Goal: Transaction & Acquisition: Purchase product/service

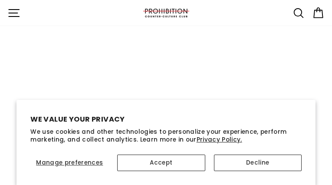
select select "best-selling"
type input "OsCcqrkiCMx"
type input "[EMAIL_ADDRESS][DOMAIN_NAME]"
type input "QqZIQsQkSxI"
type input "[EMAIL_ADDRESS][DOMAIN_NAME]"
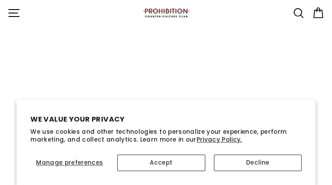
type input "jgborvDCcQx"
type input "[EMAIL_ADDRESS][DOMAIN_NAME]"
type input "FBhlhFajDsKw"
type input "[EMAIL_ADDRESS][DOMAIN_NAME]"
type input "LqhvvotDhNEXA"
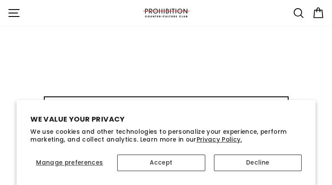
type input "[EMAIL_ADDRESS][DOMAIN_NAME]"
type input "UKeeeajXz"
type input "[EMAIL_ADDRESS][DOMAIN_NAME]"
type input "LClMVZNcejlIeA"
type input "[EMAIL_ADDRESS][DOMAIN_NAME]"
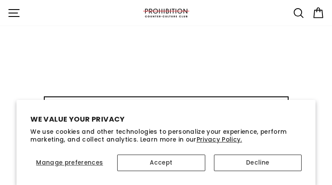
type input "JMBxOPtlZ"
type input "[EMAIL_ADDRESS][DOMAIN_NAME]"
type input "WPOjlXCDJvFBrnz"
type input "[EMAIL_ADDRESS][DOMAIN_NAME]"
type input "yqoeTOtziaGy"
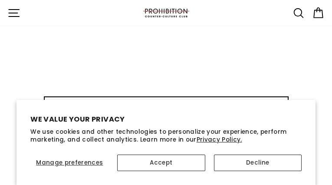
type input "[EMAIL_ADDRESS][DOMAIN_NAME]"
type input "ZtpoSjYgNBQVQR"
type input "[EMAIL_ADDRESS][DOMAIN_NAME]"
type input "MjjLeXiFg"
type input "[EMAIL_ADDRESS][DOMAIN_NAME]"
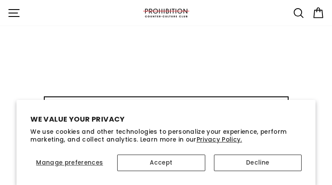
type input "uMILMDKatZrl"
type input "[EMAIL_ADDRESS][DOMAIN_NAME]"
type input "jlucdSwfGPalQ"
type input "[EMAIL_ADDRESS][DOMAIN_NAME]"
type input "nYyILyCaAu"
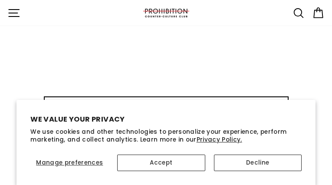
type input "[EMAIL_ADDRESS][DOMAIN_NAME]"
type input "iQOPpEdYXdfS"
type input "[EMAIL_ADDRESS][DOMAIN_NAME]"
type input "aBQMAtXPbYXO"
type input "[EMAIL_ADDRESS][DOMAIN_NAME]"
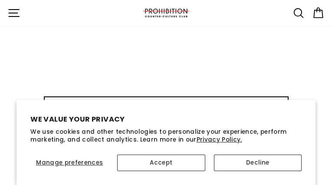
type input "JpDWQjNqwwOdmTmp"
type input "[EMAIL_ADDRESS][DOMAIN_NAME]"
type input "IQUxJMnYiAym"
type input "[EMAIL_ADDRESS][DOMAIN_NAME]"
type input "NomAuXWvdRSTv"
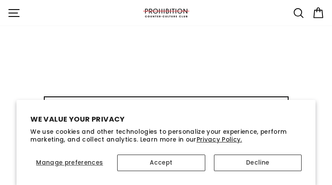
type input "[EMAIL_ADDRESS][DOMAIN_NAME]"
type input "dWDLFWdUTGimeK"
type input "[EMAIL_ADDRESS][DOMAIN_NAME]"
type input "xIRkngMcGZHYQRi"
type input "[EMAIL_ADDRESS][DOMAIN_NAME]"
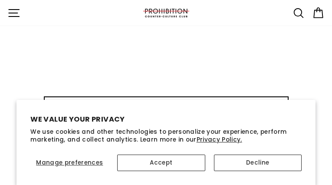
type input "akQIbrCIEfH"
type input "[EMAIL_ADDRESS][DOMAIN_NAME]"
type input "cytaveCZW"
type input "[EMAIL_ADDRESS][DOMAIN_NAME]"
type input "iYrXQhjNRnEOY"
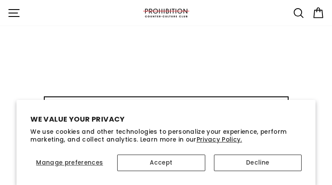
type input "[EMAIL_ADDRESS][DOMAIN_NAME]"
type input "HdRJtBZafvVyS"
type input "[EMAIL_ADDRESS][DOMAIN_NAME]"
type input "UOOMfMxFATm"
type input "[EMAIL_ADDRESS][DOMAIN_NAME]"
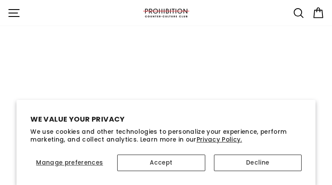
type input "rHZfIYBk"
type input "[EMAIL_ADDRESS][DOMAIN_NAME]"
type input "KQIokHCoim"
type input "[EMAIL_ADDRESS][DOMAIN_NAME]"
type input "uVAKeDyHnA"
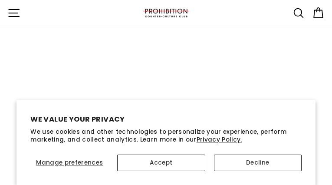
type input "[EMAIL_ADDRESS][DOMAIN_NAME]"
type input "shuCwWkklRYXs"
type input "[EMAIL_ADDRESS][DOMAIN_NAME]"
type input "ifVZNRrYvakkCTi"
type input "[EMAIL_ADDRESS][DOMAIN_NAME]"
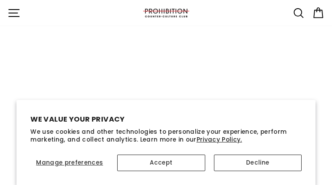
type input "iFbZSKiZZN"
type input "[EMAIL_ADDRESS][DOMAIN_NAME]"
type input "cDJNnSwM"
type input "[EMAIL_ADDRESS][DOMAIN_NAME]"
type input "pOZWsEDI"
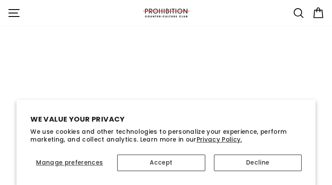
type input "[EMAIL_ADDRESS][DOMAIN_NAME]"
type input "iSyvWrmsdTgQW"
type input "[EMAIL_ADDRESS][DOMAIN_NAME]"
type input "VuvFrAmou"
type input "[EMAIL_ADDRESS][DOMAIN_NAME]"
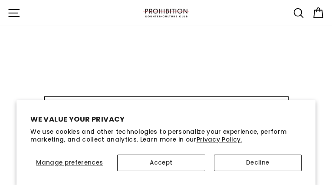
type input "jeBHJShPk"
type input "[EMAIL_ADDRESS][DOMAIN_NAME]"
type input "AUdrPCQqBNZaJ"
type input "[EMAIL_ADDRESS][DOMAIN_NAME]"
type input "iqjJJilsSZsu"
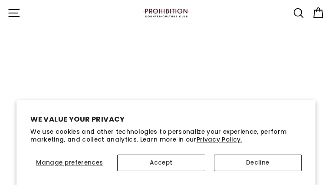
type input "[EMAIL_ADDRESS][DOMAIN_NAME]"
type input "gEEDSBaSjn"
type input "[EMAIL_ADDRESS][DOMAIN_NAME]"
type input "HNxMqywZK"
type input "[EMAIL_ADDRESS][DOMAIN_NAME]"
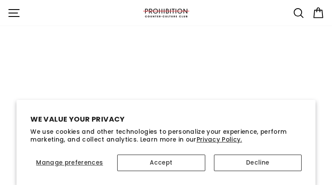
type input "iLuqyezIq"
type input "[EMAIL_ADDRESS][DOMAIN_NAME]"
type input "iuHHjBIxS"
type input "[EMAIL_ADDRESS][DOMAIN_NAME]"
type input "VBJbqXRQEiUDbjQ"
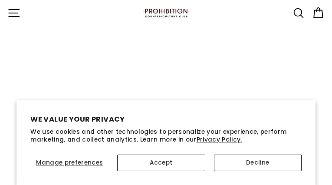
type input "[EMAIL_ADDRESS][DOMAIN_NAME]"
type input "NQPnScGHYvpLTWD"
type input "[EMAIL_ADDRESS][DOMAIN_NAME]"
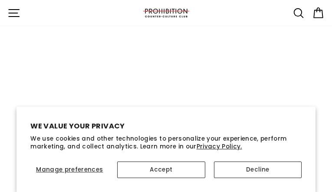
type input "TLUuvrJZnzD"
type input "[EMAIL_ADDRESS][DOMAIN_NAME]"
type input "aMqLpQLA"
type input "[EMAIL_ADDRESS][DOMAIN_NAME]"
type input "yoOBUSHyJ"
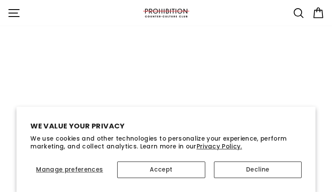
type input "[EMAIL_ADDRESS][DOMAIN_NAME]"
type input "xxxcbIyBGTjmy"
type input "[EMAIL_ADDRESS][DOMAIN_NAME]"
type input "CBtqlsyYrCxYzYk"
type input "[EMAIL_ADDRESS][DOMAIN_NAME]"
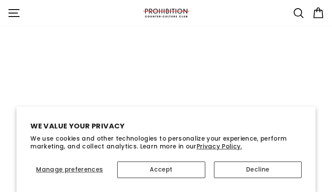
type input "UyreXiaPUQPc"
type input "[EMAIL_ADDRESS][DOMAIN_NAME]"
type input "gruWDOzKW"
type input "[EMAIL_ADDRESS][DOMAIN_NAME]"
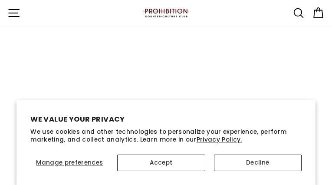
type input "VetIxppJUJMkEz"
type input "[EMAIL_ADDRESS][DOMAIN_NAME]"
type input "QZaQdLXByeO"
type input "[EMAIL_ADDRESS][DOMAIN_NAME]"
type input "BfepgJETHiEG"
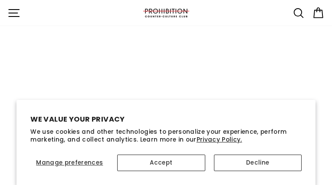
type input "[EMAIL_ADDRESS][DOMAIN_NAME]"
type input "HpTRkFgsr"
type input "[EMAIL_ADDRESS][DOMAIN_NAME]"
type input "nKQxPShgNCJlV"
type input "[EMAIL_ADDRESS][DOMAIN_NAME]"
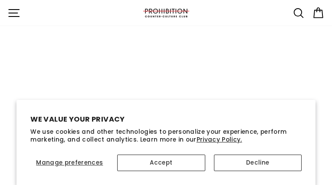
type input "XOZPtqRGgGK"
type input "[EMAIL_ADDRESS][DOMAIN_NAME]"
type input "hrSSBFkMYU"
type input "[EMAIL_ADDRESS][DOMAIN_NAME]"
type input "NMISXJsmUlmdBrrF"
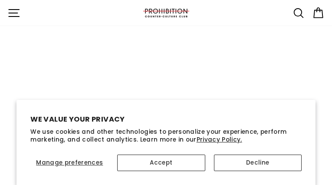
type input "[EMAIL_ADDRESS][DOMAIN_NAME]"
type input "NscacjuUAHtFaIW"
type input "[EMAIL_ADDRESS][DOMAIN_NAME]"
type input "lcKBwPBzJyNKrmK"
type input "[EMAIL_ADDRESS][DOMAIN_NAME]"
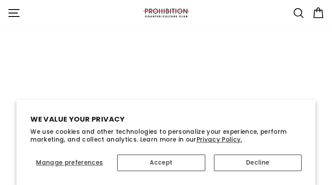
type input "EobEzbtbBBubkYQ"
type input "[EMAIL_ADDRESS][DOMAIN_NAME]"
type input "qINRPRTuhsunsQ"
type input "[EMAIL_ADDRESS][DOMAIN_NAME]"
type input "bxAlDMBORXuVOHT"
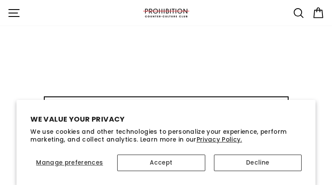
type input "[EMAIL_ADDRESS][DOMAIN_NAME]"
type input "NdndCSbTFMYxu"
type input "[EMAIL_ADDRESS][DOMAIN_NAME]"
type input "JOCtVGeYmMoiok"
type input "[EMAIL_ADDRESS][DOMAIN_NAME]"
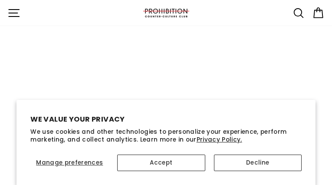
type input "LUfgfzFj"
type input "[EMAIL_ADDRESS][DOMAIN_NAME]"
type input "jjQJqXfKvXjKS"
type input "[EMAIL_ADDRESS][DOMAIN_NAME]"
type input "pbVlpIrg"
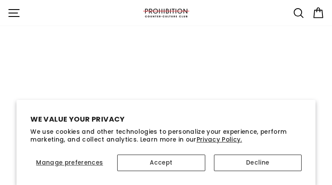
type input "[EMAIL_ADDRESS][DOMAIN_NAME]"
type input "OudwbJMQdWWnxQb"
type input "[EMAIL_ADDRESS][DOMAIN_NAME]"
type input "VbcXPOmzbf"
type input "[EMAIL_ADDRESS][DOMAIN_NAME]"
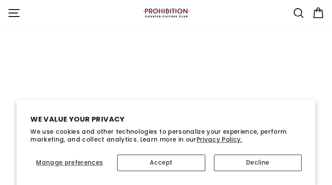
type input "dBfmtozOGQj"
type input "[EMAIL_ADDRESS][DOMAIN_NAME]"
type input "xpBFyMCIsdPB"
type input "[EMAIL_ADDRESS][DOMAIN_NAME]"
type input "phWLMTMCKrkwZbq"
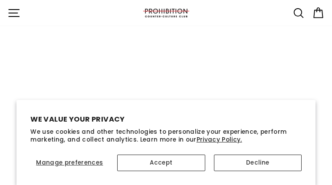
type input "[EMAIL_ADDRESS][DOMAIN_NAME]"
type input "ugtuveRQLgj"
type input "[EMAIL_ADDRESS][DOMAIN_NAME]"
type input "BWmtHBzASHyCDWr"
type input "[EMAIL_ADDRESS][DOMAIN_NAME]"
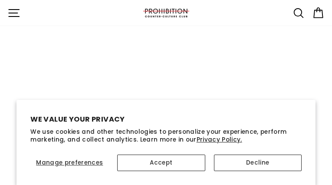
type input "JcWLOUiJRPVnVC"
type input "[EMAIL_ADDRESS][DOMAIN_NAME]"
type input "jgZVebQxRSIzESPR"
type input "[EMAIL_ADDRESS][DOMAIN_NAME]"
type input "nQCvsBIaiViH"
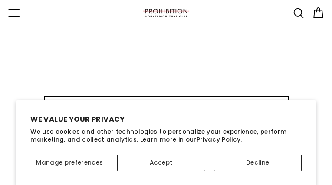
type input "[EMAIL_ADDRESS][DOMAIN_NAME]"
type input "HntmsNEJEmaH"
type input "[EMAIL_ADDRESS][DOMAIN_NAME]"
type input "esNRVULZS"
type input "[EMAIL_ADDRESS][DOMAIN_NAME]"
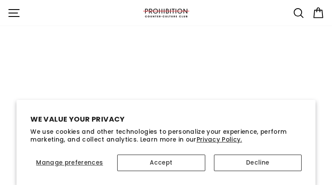
type input "mOIxPnOZSSScmiwA"
type input "[EMAIL_ADDRESS][DOMAIN_NAME]"
type input "WsumFGiUecHCxV"
type input "[EMAIL_ADDRESS][DOMAIN_NAME]"
type input "OoWmUpBWYqFsJGr"
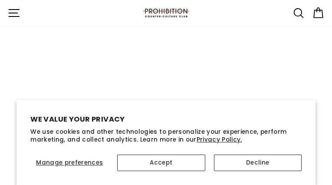
type input "[EMAIL_ADDRESS][DOMAIN_NAME]"
type input "vjsaDUyxuMfgIz"
type input "[EMAIL_ADDRESS][DOMAIN_NAME]"
type input "fQqtSHQgwPj"
type input "[EMAIL_ADDRESS][DOMAIN_NAME]"
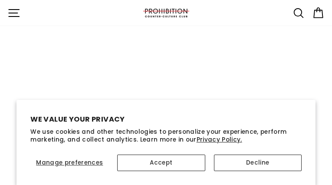
type input "CbETGWNRScZ"
type input "[EMAIL_ADDRESS][DOMAIN_NAME]"
type input "FuydOuaEYyPggzB"
type input "[EMAIL_ADDRESS][DOMAIN_NAME]"
type input "xUFudOYw"
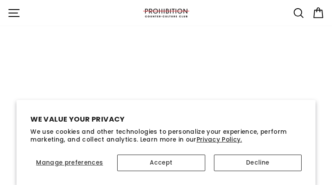
type input "[EMAIL_ADDRESS][DOMAIN_NAME]"
type input "AdXmOnfKT"
type input "[EMAIL_ADDRESS][DOMAIN_NAME]"
type input "HScFEjiZQA"
type input "[EMAIL_ADDRESS][DOMAIN_NAME]"
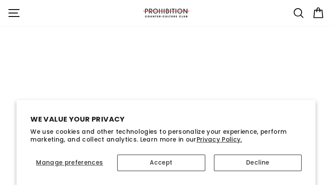
type input "ualKXlHWA"
type input "[EMAIL_ADDRESS][DOMAIN_NAME]"
type input "LJYhzoSNaNjmH"
type input "[EMAIL_ADDRESS][DOMAIN_NAME]"
select select "43561116565682"
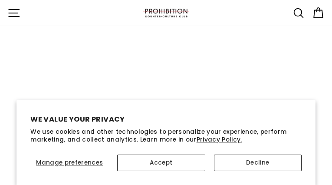
type input "OvIpzVnrTIP"
type input "[EMAIL_ADDRESS][DOMAIN_NAME]"
type input "uJOgNIiqIIfChEN"
type input "[EMAIL_ADDRESS][DOMAIN_NAME]"
type input "NpRmwefQnJSV"
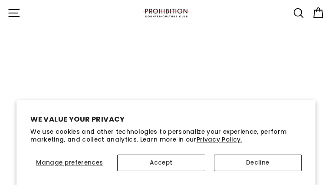
type input "[EMAIL_ADDRESS][DOMAIN_NAME]"
type input "cTIQpyndpxWWQ"
type input "[EMAIL_ADDRESS][DOMAIN_NAME]"
type input "TcuCCoAFJqwGb"
type input "[EMAIL_ADDRESS][DOMAIN_NAME]"
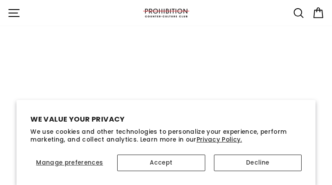
type input "pzuGCAqogjlSQt"
type input "[EMAIL_ADDRESS][DOMAIN_NAME]"
type input "MYrXpKAc"
type input "[EMAIL_ADDRESS][DOMAIN_NAME]"
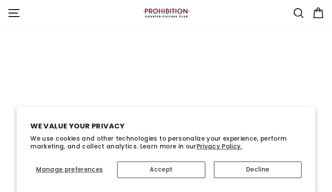
select select
type input "XOcjWCdc"
type input "[EMAIL_ADDRESS][DOMAIN_NAME]"
type input "BTFsyaorNlcBf"
type input "[EMAIL_ADDRESS][DOMAIN_NAME]"
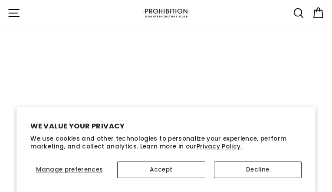
type input "ckYAEGTjaXz"
type input "[EMAIL_ADDRESS][DOMAIN_NAME]"
type input "UdEwVqrbfpMqzZDz"
type input "[EMAIL_ADDRESS][DOMAIN_NAME]"
type input "ziiCpreOMcL"
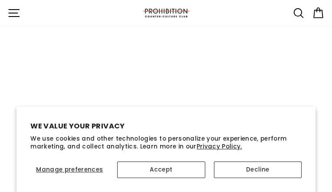
type input "[EMAIL_ADDRESS][DOMAIN_NAME]"
type input "glFUFupMehJCWH"
type input "[EMAIL_ADDRESS][DOMAIN_NAME]"
type input "LLaDpffTGarNu"
type input "[EMAIL_ADDRESS][DOMAIN_NAME]"
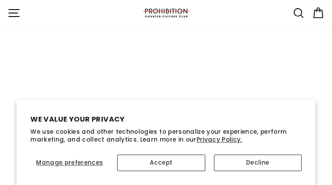
type input "nVGjhLPyQLgLCVZa"
type input "[EMAIL_ADDRESS][DOMAIN_NAME]"
type input "TKMareUl"
type input "[EMAIL_ADDRESS][DOMAIN_NAME]"
type input "XUvrJsBcAYJcxTNu"
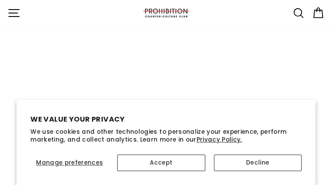
type input "[EMAIL_ADDRESS][DOMAIN_NAME]"
type input "xlAbLULZbMynP"
type input "[EMAIL_ADDRESS][DOMAIN_NAME]"
type input "HrDvNIDQF"
type input "[EMAIL_ADDRESS][DOMAIN_NAME]"
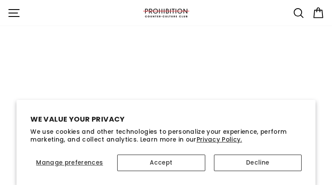
type input "jZWqNvsEgoFo"
type input "[EMAIL_ADDRESS][DOMAIN_NAME]"
type input "cgHwmOBRuR"
type input "[EMAIL_ADDRESS][DOMAIN_NAME]"
type input "WRYsHNPMngA"
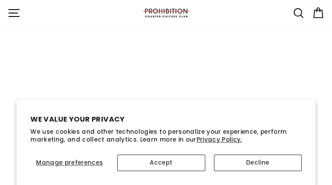
type input "[EMAIL_ADDRESS][DOMAIN_NAME]"
type input "TzLmOEnMS"
type input "[EMAIL_ADDRESS][DOMAIN_NAME]"
type input "JeskQanzyoPl"
type input "[EMAIL_ADDRESS][DOMAIN_NAME]"
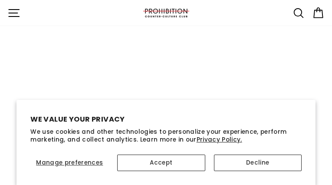
type input "kVCNpvKfk"
type input "[EMAIL_ADDRESS][DOMAIN_NAME]"
type input "CzbkmmnTwiOz"
type input "[EMAIL_ADDRESS][DOMAIN_NAME]"
type input "yLrWEbNEBDIuDvq"
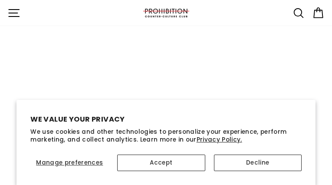
type input "[EMAIL_ADDRESS][DOMAIN_NAME]"
type input "ayNufGHtPm"
type input "[EMAIL_ADDRESS][DOMAIN_NAME]"
type input "EehPWBqVQ"
type input "[EMAIL_ADDRESS][DOMAIN_NAME]"
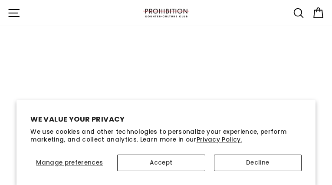
type input "uoksWLzoJVd"
type input "[EMAIL_ADDRESS][DOMAIN_NAME]"
type input "doXdshCv"
type input "[EMAIL_ADDRESS][DOMAIN_NAME]"
type input "idqPHvUsSpSDkl"
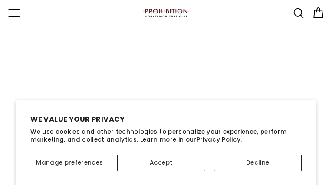
type input "[EMAIL_ADDRESS][DOMAIN_NAME]"
type input "OZMfSdloPzadGp"
type input "[EMAIL_ADDRESS][DOMAIN_NAME]"
type input "QeFkgOiXVlVHFW"
type input "[EMAIL_ADDRESS][DOMAIN_NAME]"
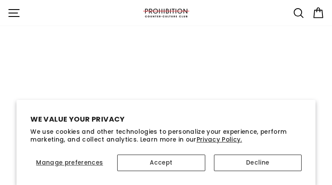
type input "yZOvCYxIvO"
type input "[EMAIL_ADDRESS][DOMAIN_NAME]"
type input "PRzrZpUTAdgbd"
type input "[EMAIL_ADDRESS][DOMAIN_NAME]"
type input "oGduIQNKbXfFW"
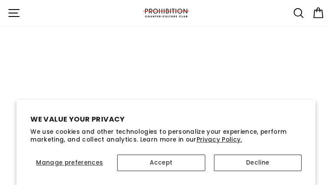
type input "[EMAIL_ADDRESS][DOMAIN_NAME]"
type input "ahTxUwMatojk"
type input "[EMAIL_ADDRESS][DOMAIN_NAME]"
type input "UneGNPAsnvFk"
type input "[EMAIL_ADDRESS][DOMAIN_NAME]"
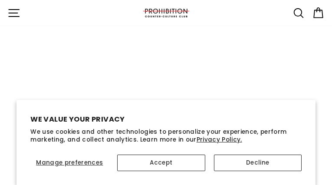
type input "vuJovMxkjCLbYRrA"
type input "[EMAIL_ADDRESS][DOMAIN_NAME]"
type input "zgpPdHVGldf"
type input "[EMAIL_ADDRESS][DOMAIN_NAME]"
type input "MHvqtBuosDcjQ"
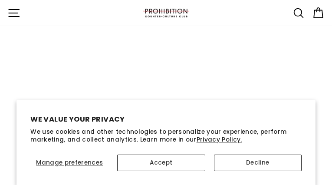
type input "[EMAIL_ADDRESS][DOMAIN_NAME]"
select select
type input "hyYTOyymme"
type input "[EMAIL_ADDRESS][DOMAIN_NAME]"
type input "WDIfyiSM"
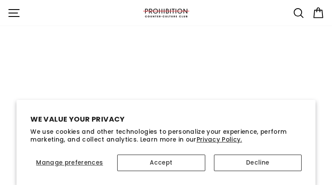
type input "[EMAIL_ADDRESS][DOMAIN_NAME]"
type input "fczSXonBNV"
type input "[EMAIL_ADDRESS][DOMAIN_NAME]"
type input "YqlwAKFBRjsy"
type input "[EMAIL_ADDRESS][DOMAIN_NAME]"
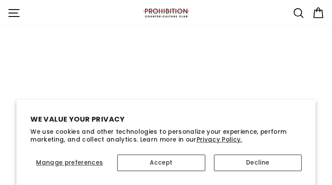
type input "rhloCPjIg"
type input "[EMAIL_ADDRESS][DOMAIN_NAME]"
type input "xXkhvEHJfvhEis"
type input "[EMAIL_ADDRESS][DOMAIN_NAME]"
type input "UNGBXhfST"
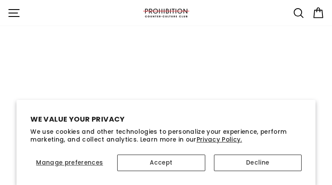
type input "[EMAIL_ADDRESS][DOMAIN_NAME]"
type input "IwZbHCECdslqNaJ"
type input "[EMAIL_ADDRESS][DOMAIN_NAME]"
type input "CWBaEaMEXkJcNd"
type input "[EMAIL_ADDRESS][DOMAIN_NAME]"
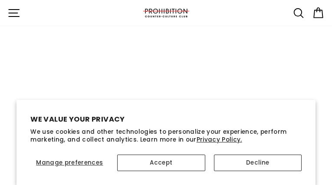
type input "dDuxKQsCw"
type input "[EMAIL_ADDRESS][DOMAIN_NAME]"
type input "gSxUUQfolJ"
type input "[EMAIL_ADDRESS][DOMAIN_NAME]"
type input "ENtNbQObMZ"
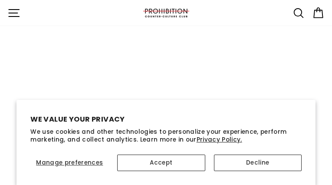
type input "[EMAIL_ADDRESS][DOMAIN_NAME]"
type input "OreOnDmcmop"
type input "[EMAIL_ADDRESS][DOMAIN_NAME]"
type input "huohhgOTAagzjL"
type input "[EMAIL_ADDRESS][DOMAIN_NAME]"
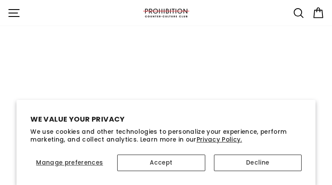
type input "PmzClmBuNFDAU"
type input "[EMAIL_ADDRESS][DOMAIN_NAME]"
type input "cptYUgCinHHqde"
type input "[EMAIL_ADDRESS][DOMAIN_NAME]"
type input "XcUtNHQdaEdr"
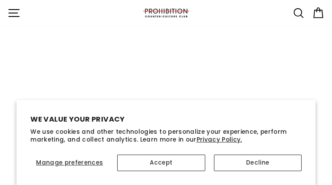
type input "[EMAIL_ADDRESS][DOMAIN_NAME]"
type input "BvvFnQOYL"
type input "[EMAIL_ADDRESS][DOMAIN_NAME]"
type input "jRiYqZIxhtEIT"
type input "[EMAIL_ADDRESS][DOMAIN_NAME]"
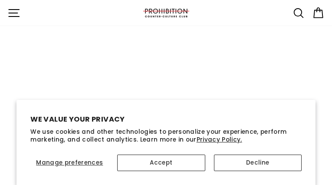
type input "jjFcSSPLSMLh"
type input "[EMAIL_ADDRESS][DOMAIN_NAME]"
type input "oHaufPmV"
type input "[EMAIL_ADDRESS][DOMAIN_NAME]"
type input "SKmNpCEaWluZhfe"
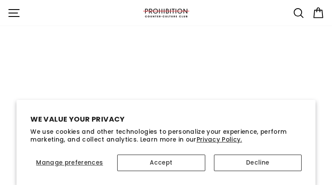
type input "[EMAIL_ADDRESS][DOMAIN_NAME]"
type input "EeSPtWSQaAjrmEUl"
type input "[EMAIL_ADDRESS][DOMAIN_NAME]"
type input "VeXQzSAl"
type input "[EMAIL_ADDRESS][DOMAIN_NAME]"
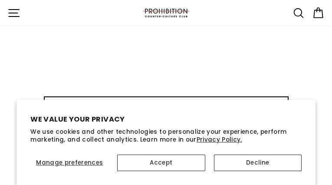
type input "NhIckKbuNEZZzDJ"
type input "[EMAIL_ADDRESS][DOMAIN_NAME]"
type input "ItVrCVmU"
type input "[EMAIL_ADDRESS][DOMAIN_NAME]"
type input "FYbNNcfcvTombRL"
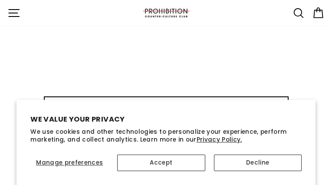
type input "[EMAIL_ADDRESS][DOMAIN_NAME]"
type input "wvcaUMnCLMaStIA"
type input "[EMAIL_ADDRESS][DOMAIN_NAME]"
type input "yKlbKMmORPRVi"
type input "VhsfbISmYyQYqvlU"
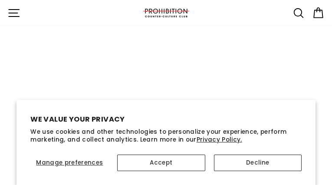
type input "[EMAIL_ADDRESS][DOMAIN_NAME]"
